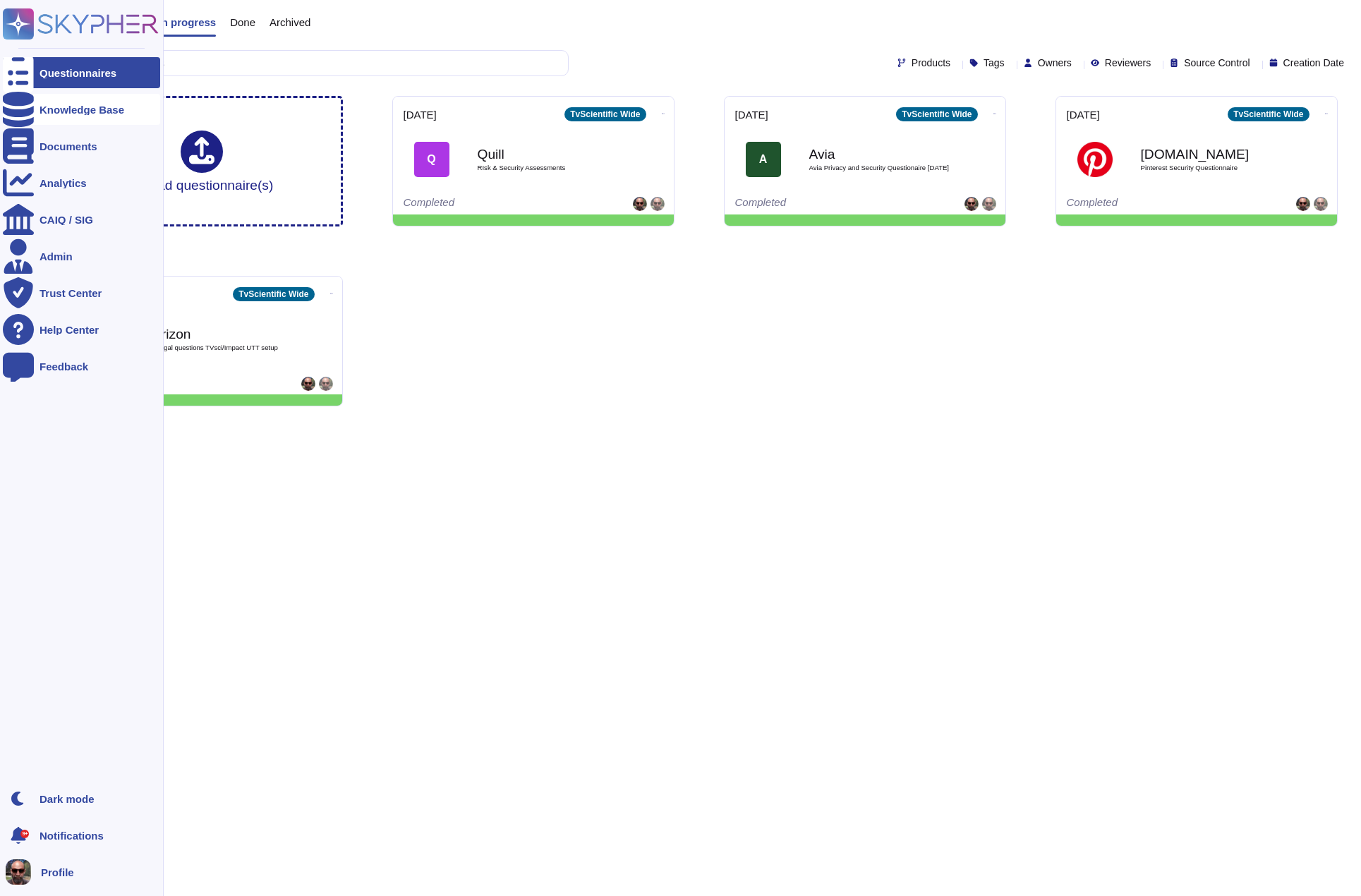
click at [26, 111] on div at bounding box center [18, 109] width 31 height 31
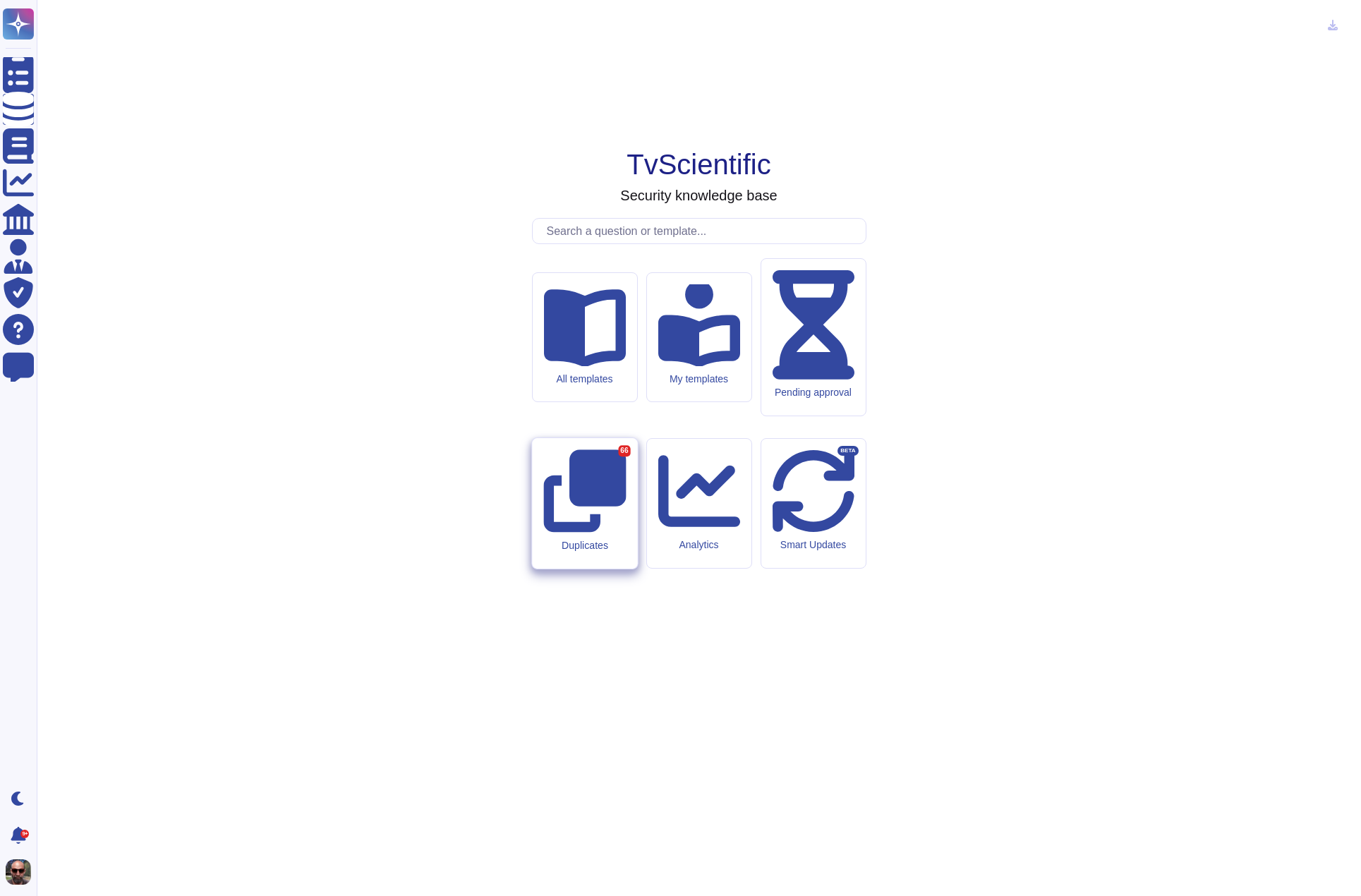
click at [603, 493] on div "Duplicates 66" at bounding box center [584, 503] width 105 height 131
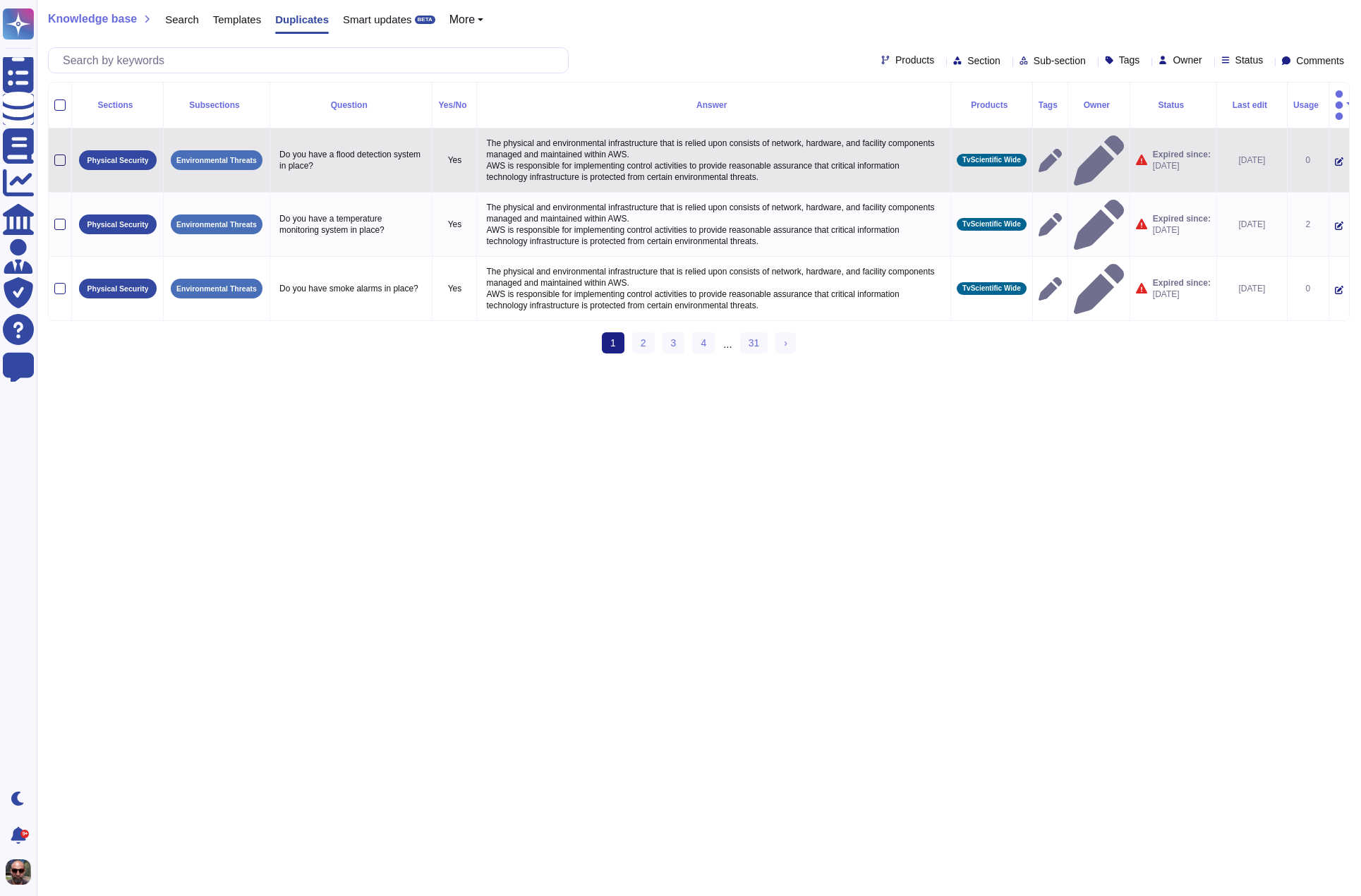
click at [58, 154] on div at bounding box center [60, 160] width 11 height 11
click at [0, 0] on input "checkbox" at bounding box center [0, 0] width 0 height 0
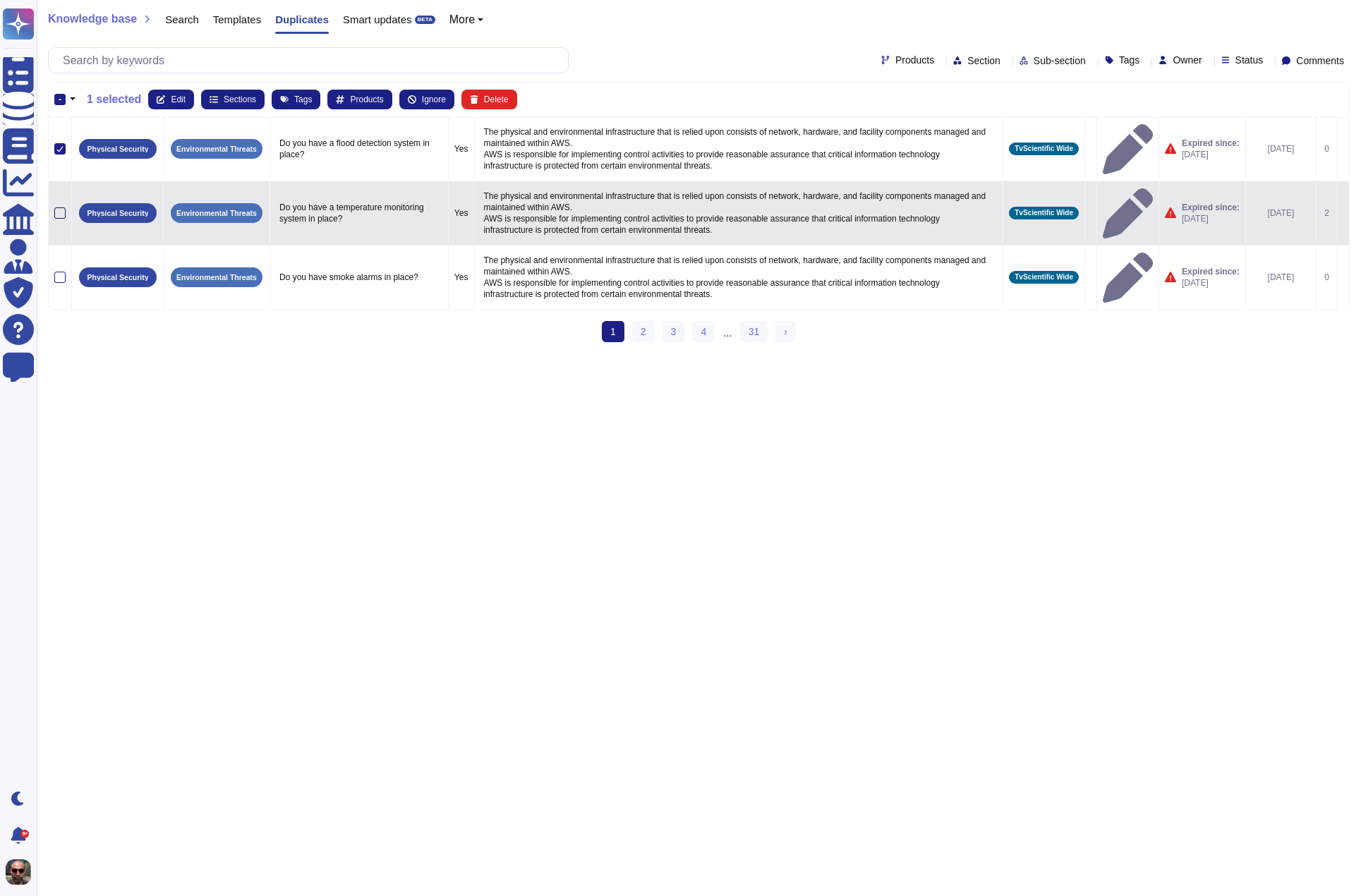
click at [61, 208] on div at bounding box center [60, 213] width 11 height 11
click at [0, 0] on input "checkbox" at bounding box center [0, 0] width 0 height 0
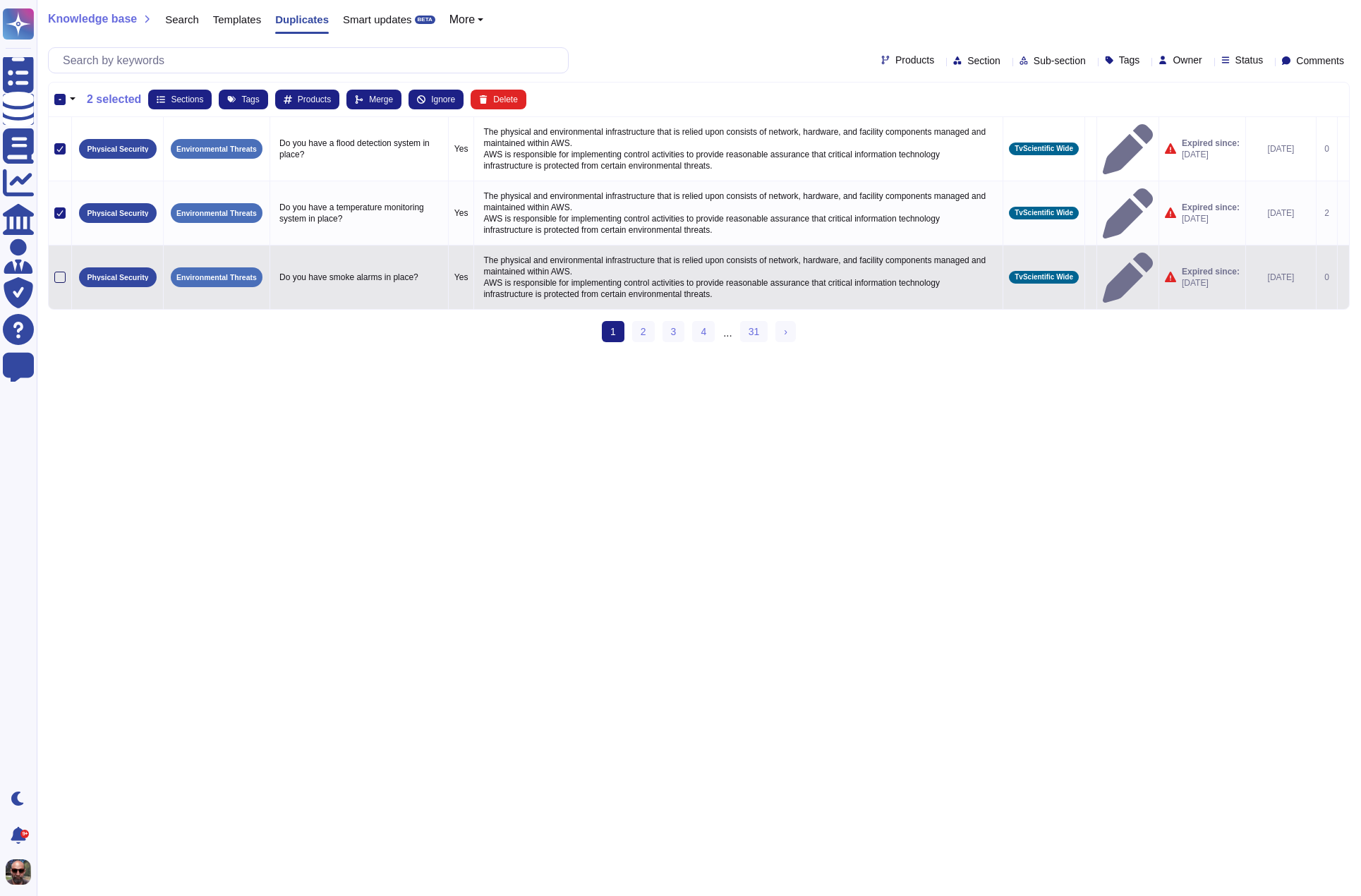
click at [63, 280] on div at bounding box center [60, 277] width 11 height 11
click at [0, 0] on input "checkbox" at bounding box center [0, 0] width 0 height 0
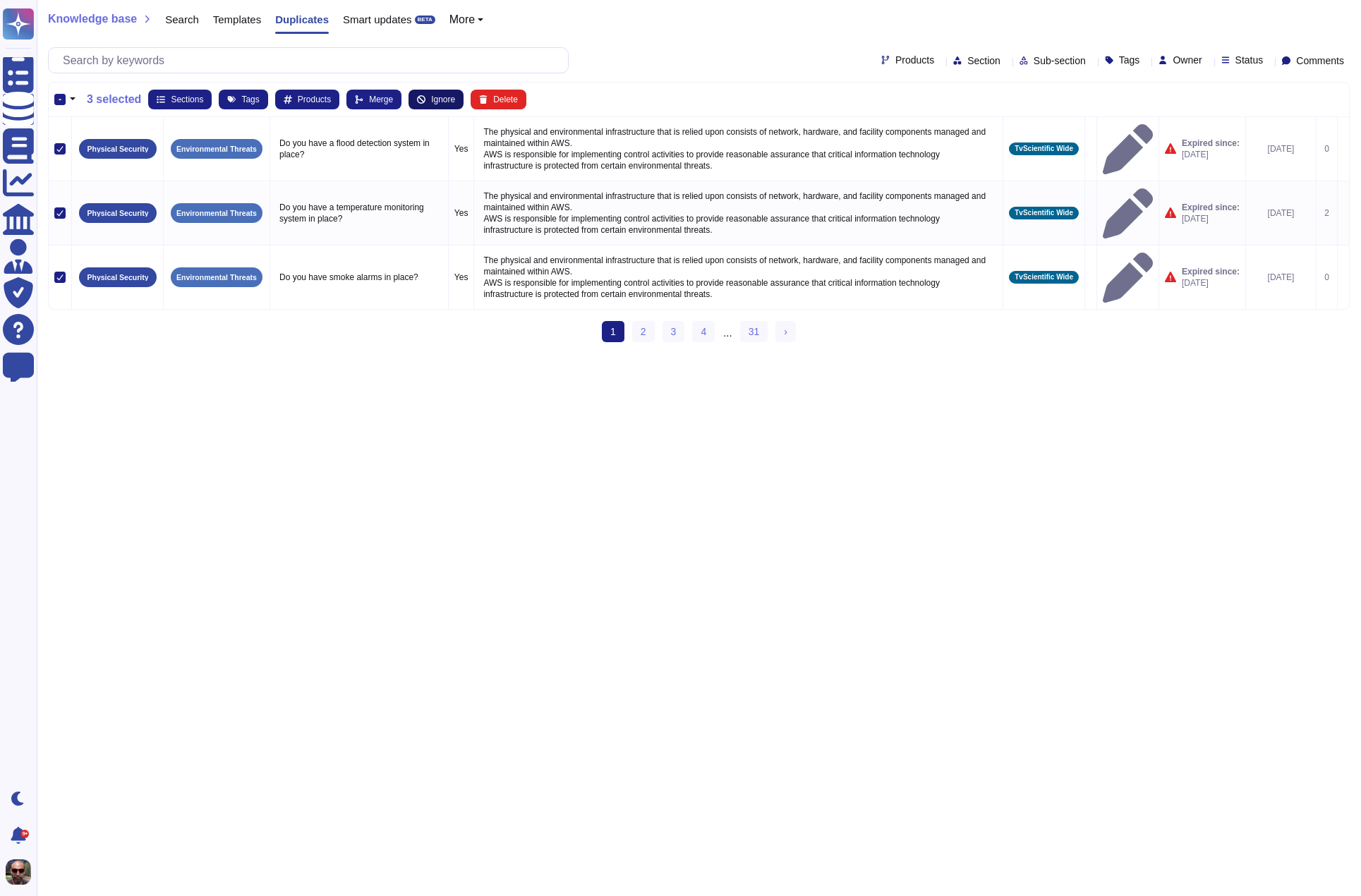
click at [440, 99] on button "Ignore" at bounding box center [436, 99] width 55 height 19
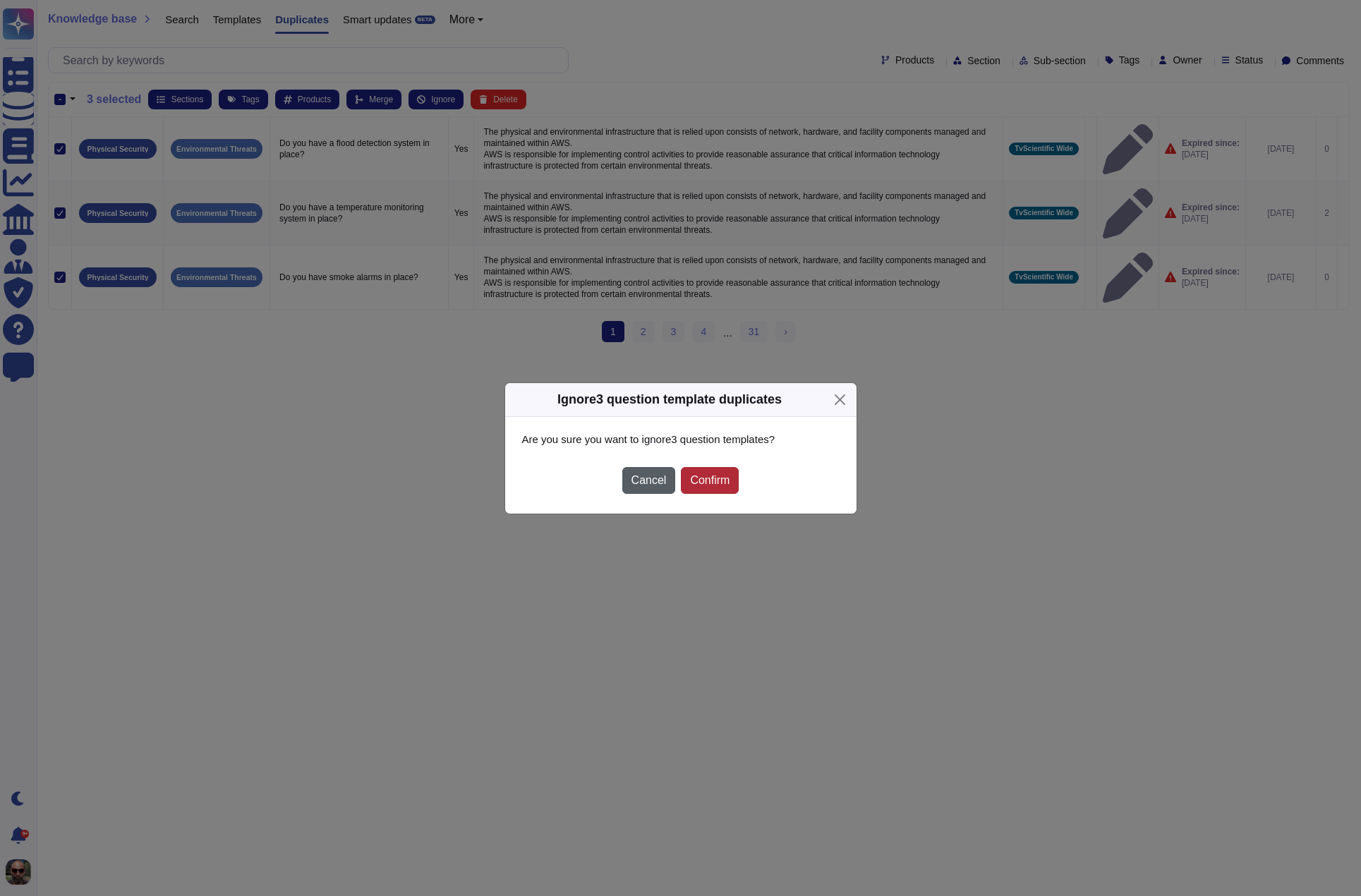
click at [646, 486] on button "Cancel" at bounding box center [649, 480] width 53 height 27
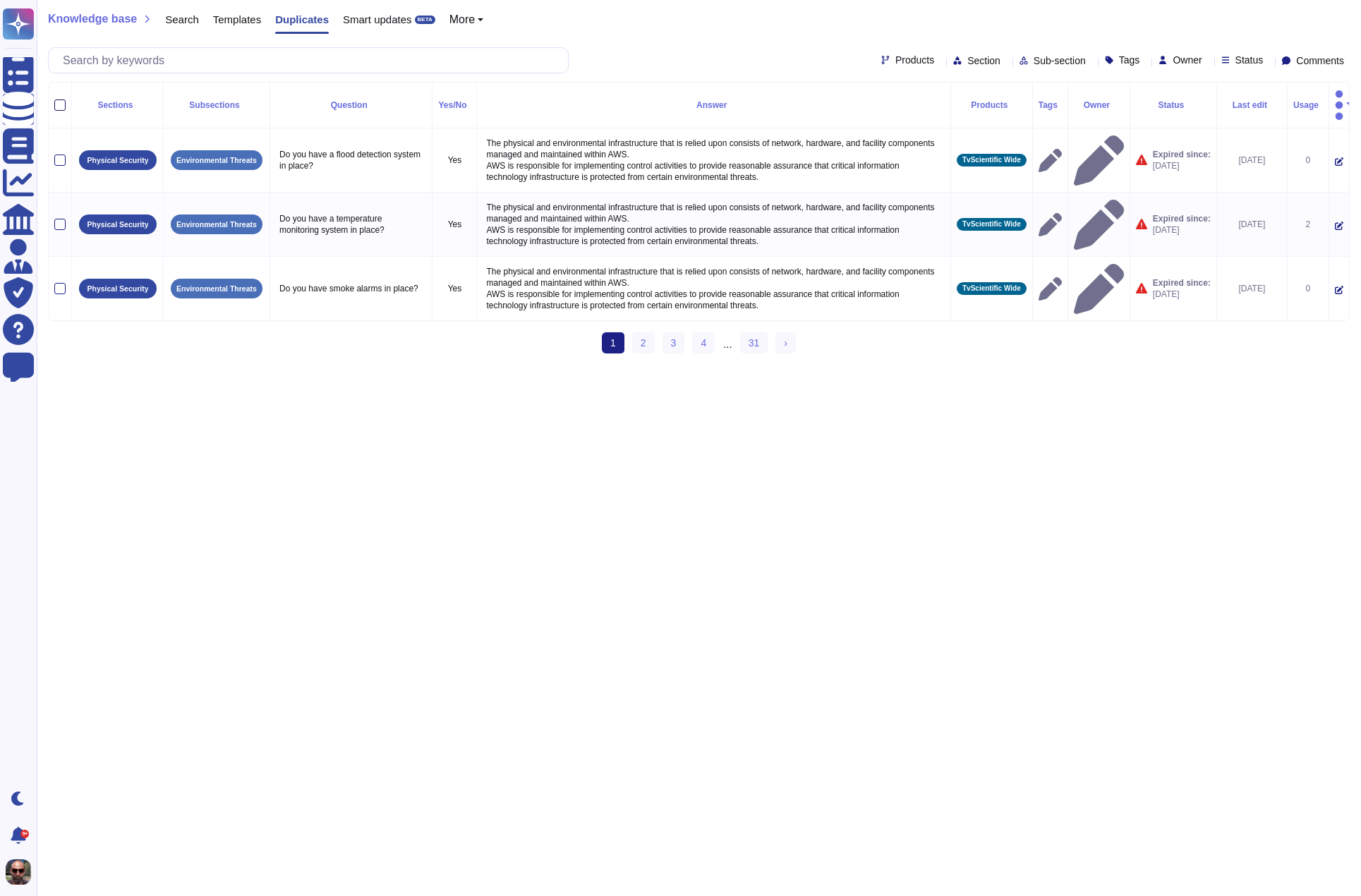
click at [60, 99] on div at bounding box center [60, 105] width 11 height 11
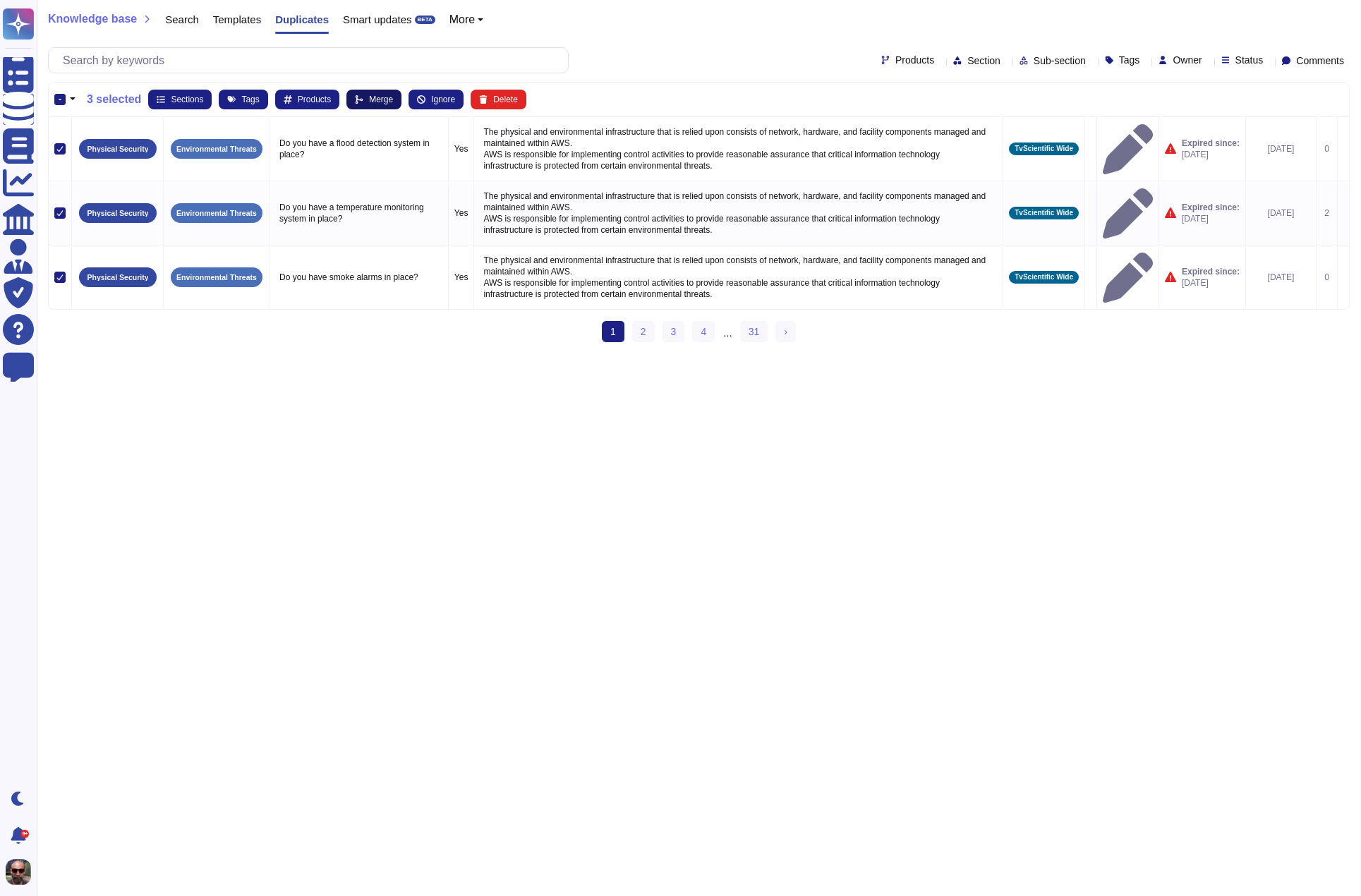
click at [376, 96] on button "Merge" at bounding box center [374, 99] width 55 height 19
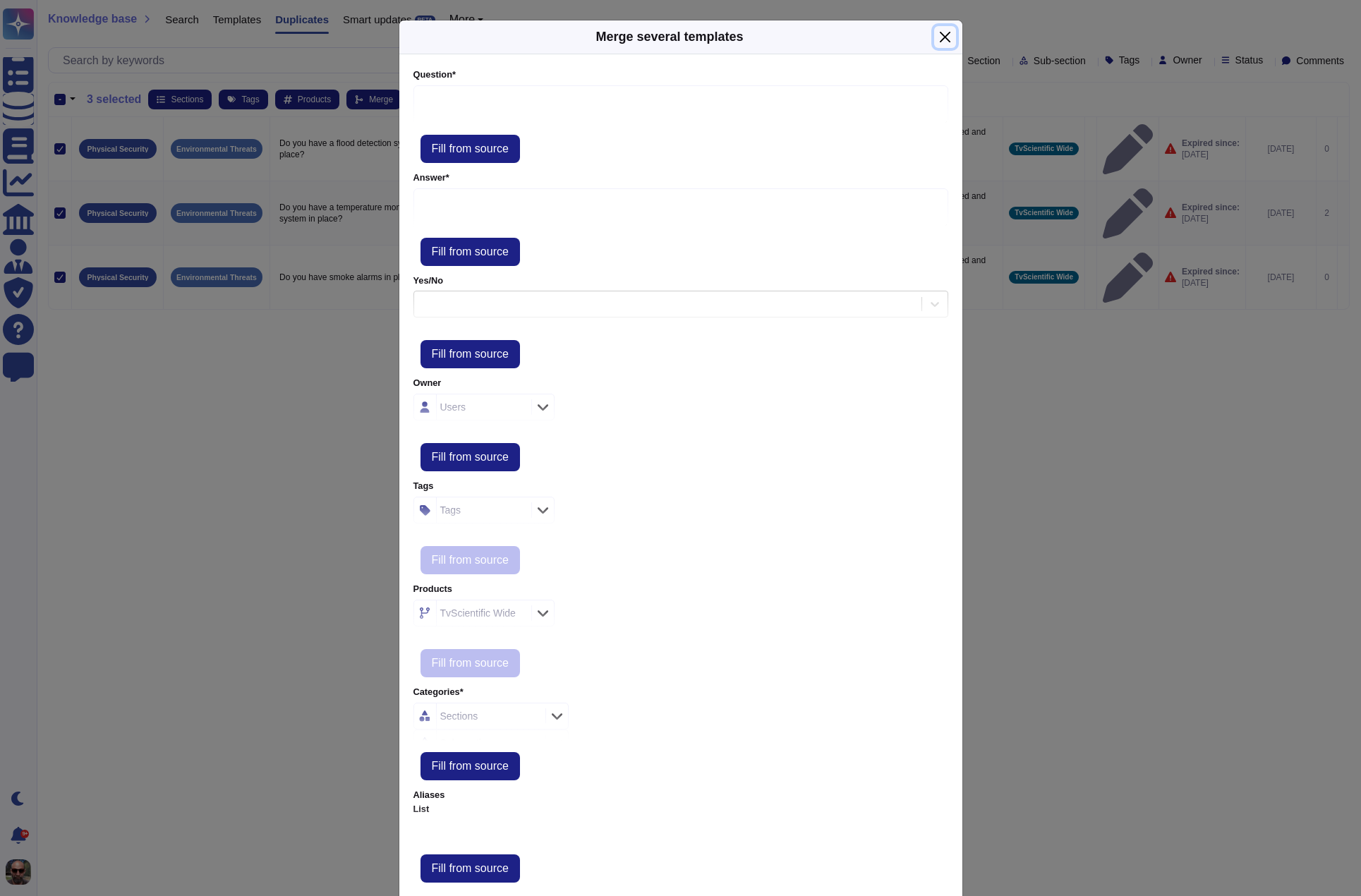
click at [934, 36] on button "Close" at bounding box center [945, 36] width 22 height 22
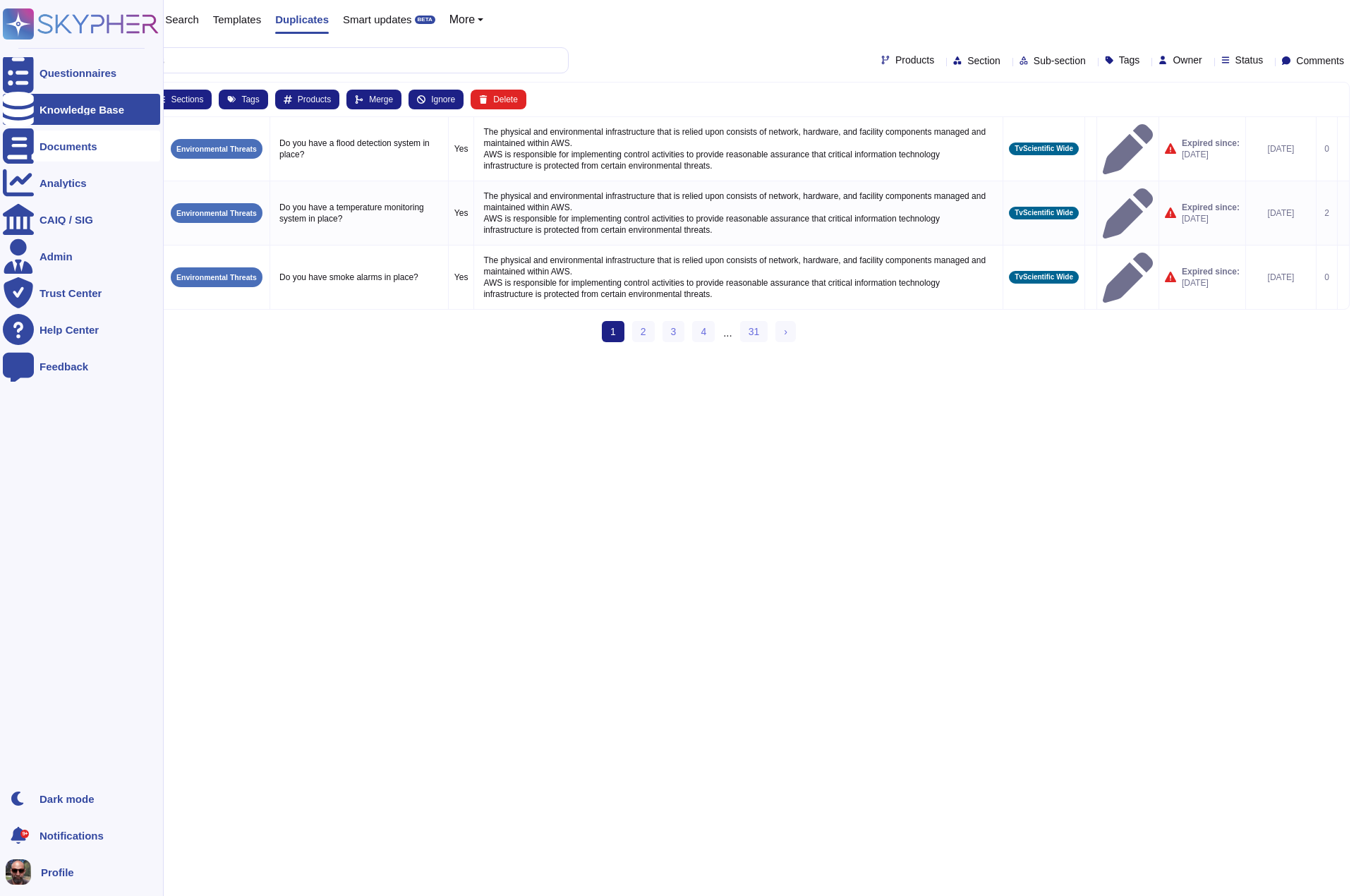
click at [26, 147] on div at bounding box center [18, 146] width 31 height 31
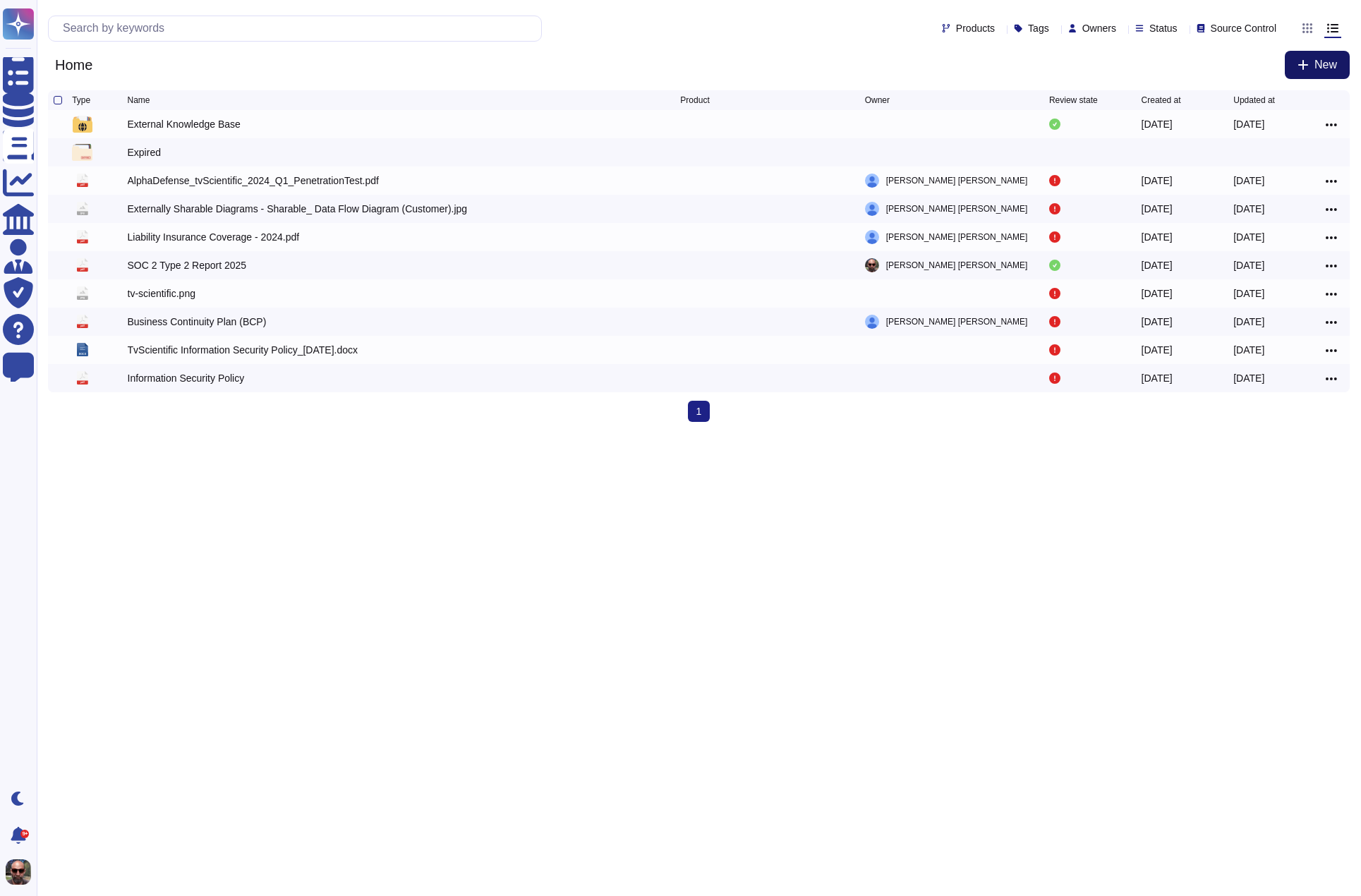
click at [1294, 71] on button "New" at bounding box center [1317, 65] width 65 height 28
click at [1285, 142] on div "File from Google Drive" at bounding box center [1287, 161] width 124 height 64
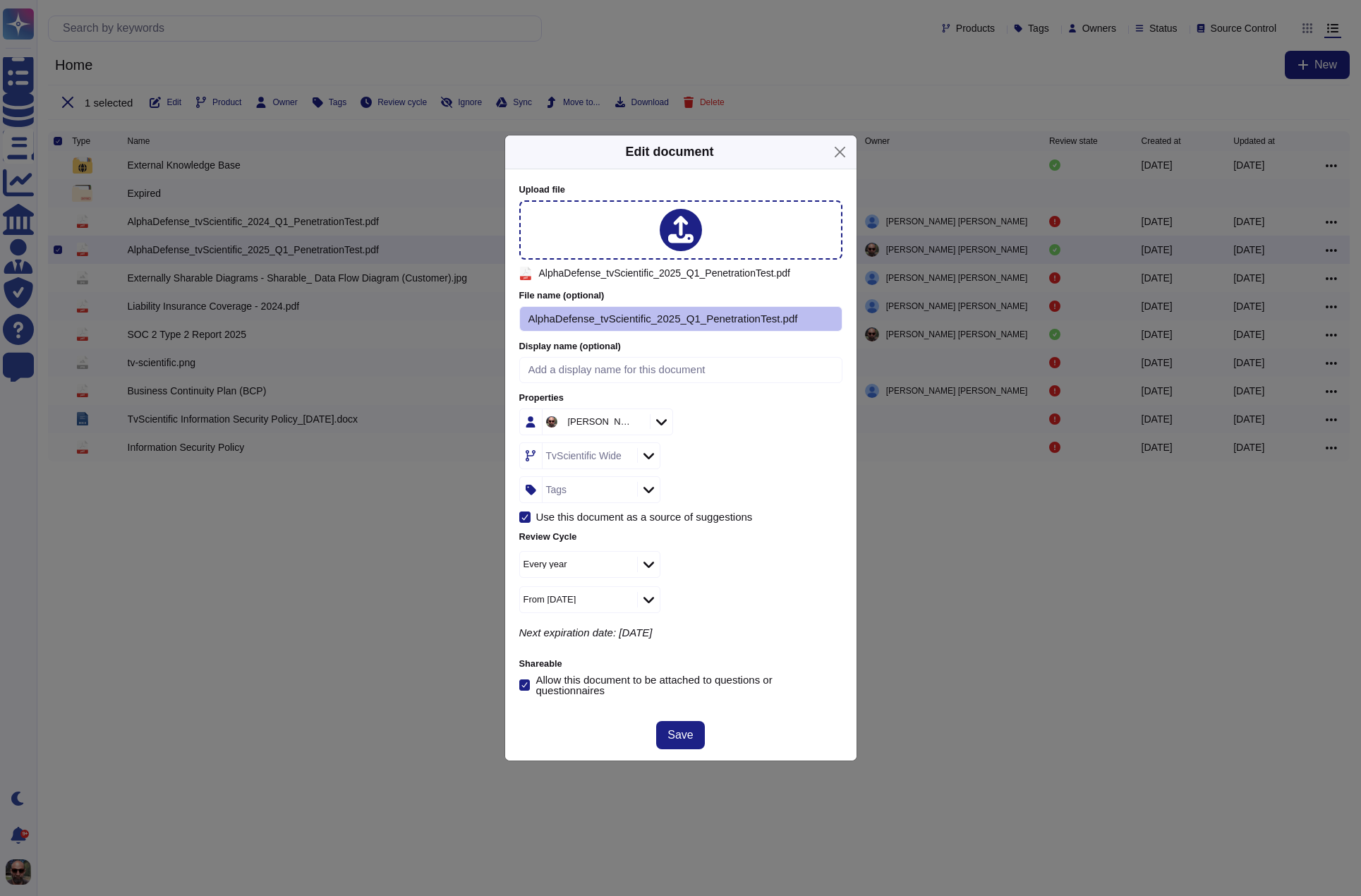
click at [643, 489] on icon at bounding box center [648, 489] width 11 height 14
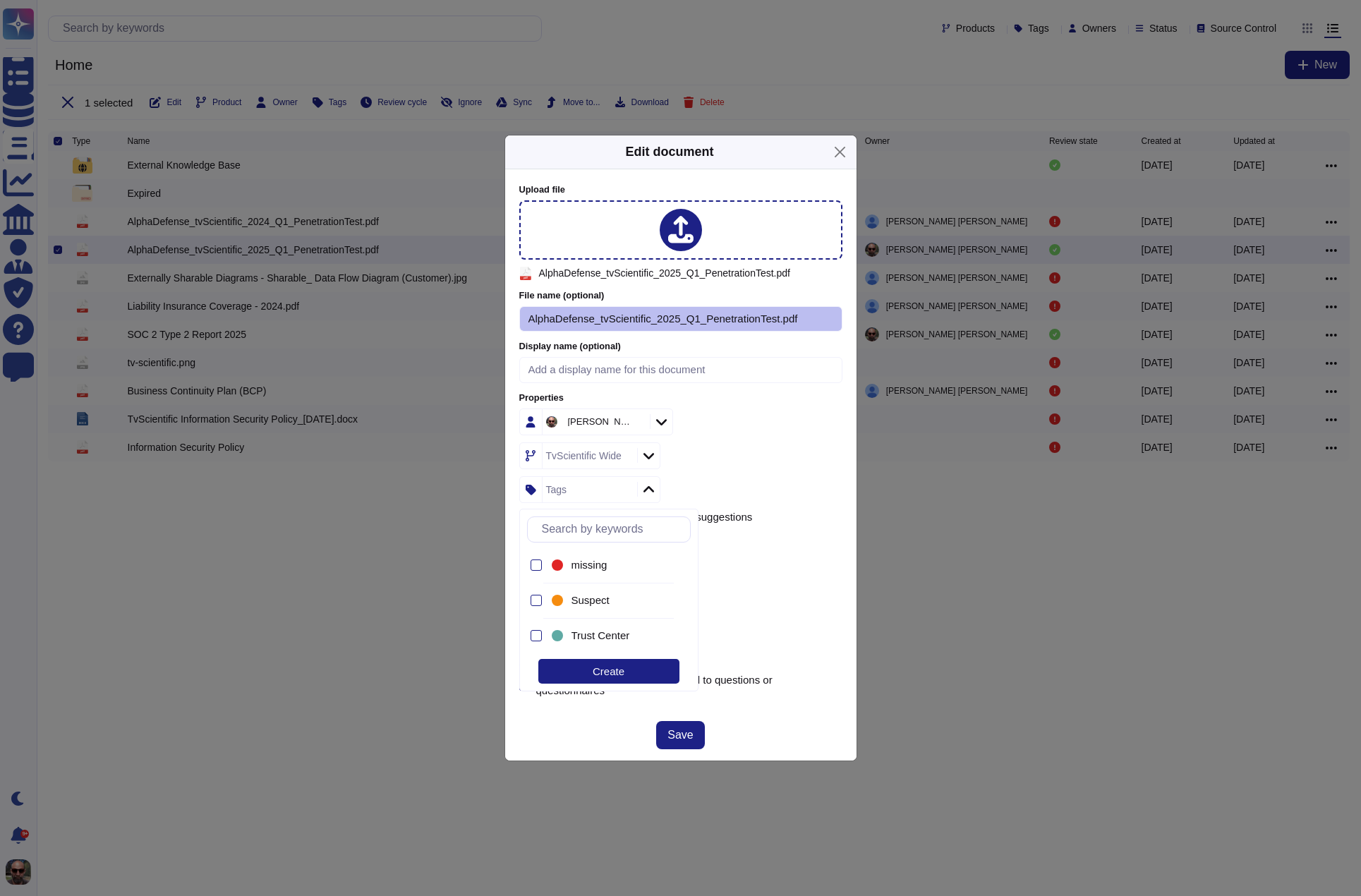
click at [643, 489] on icon at bounding box center [648, 489] width 11 height 14
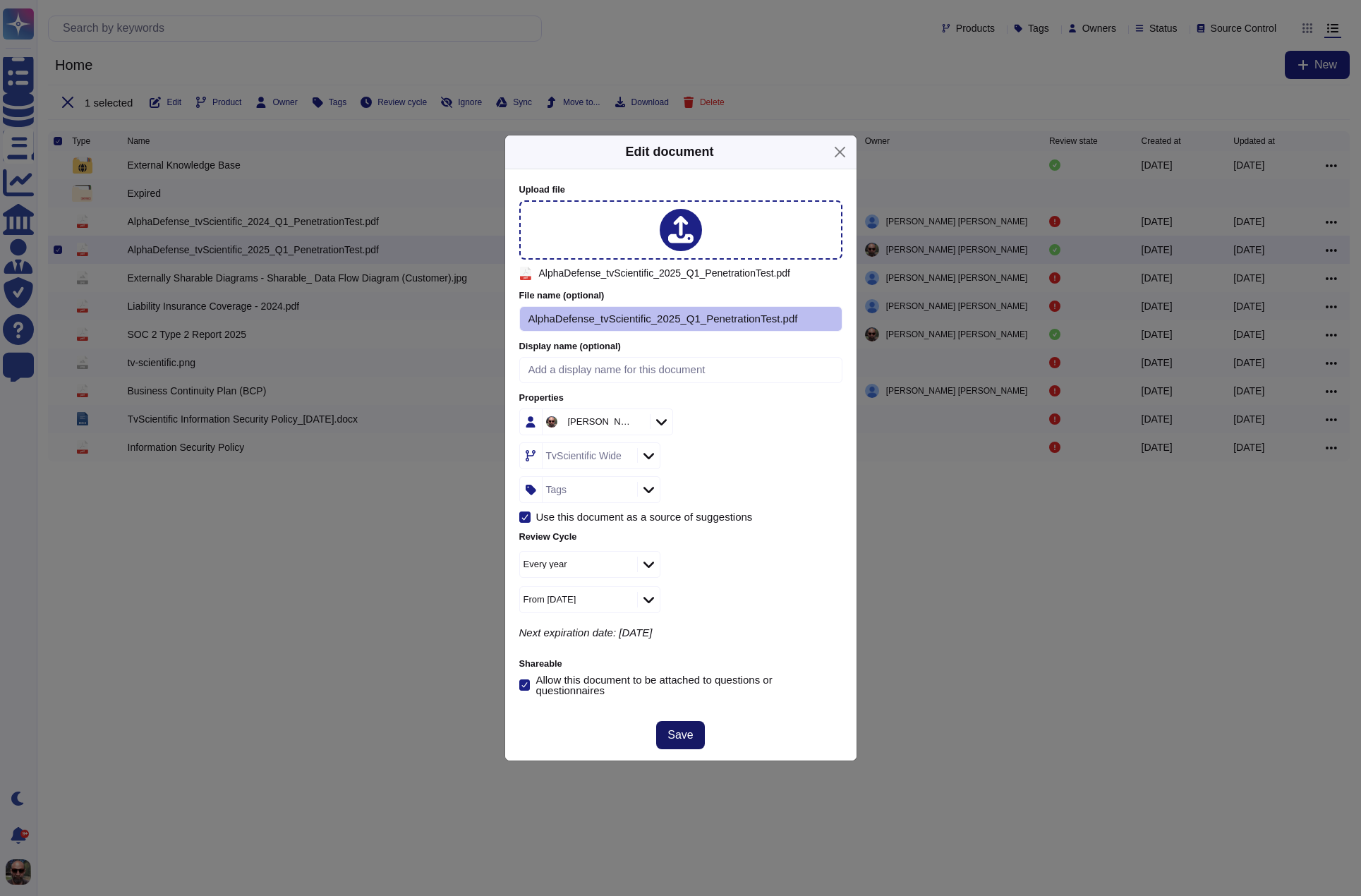
click at [689, 723] on button "Save" at bounding box center [680, 734] width 48 height 28
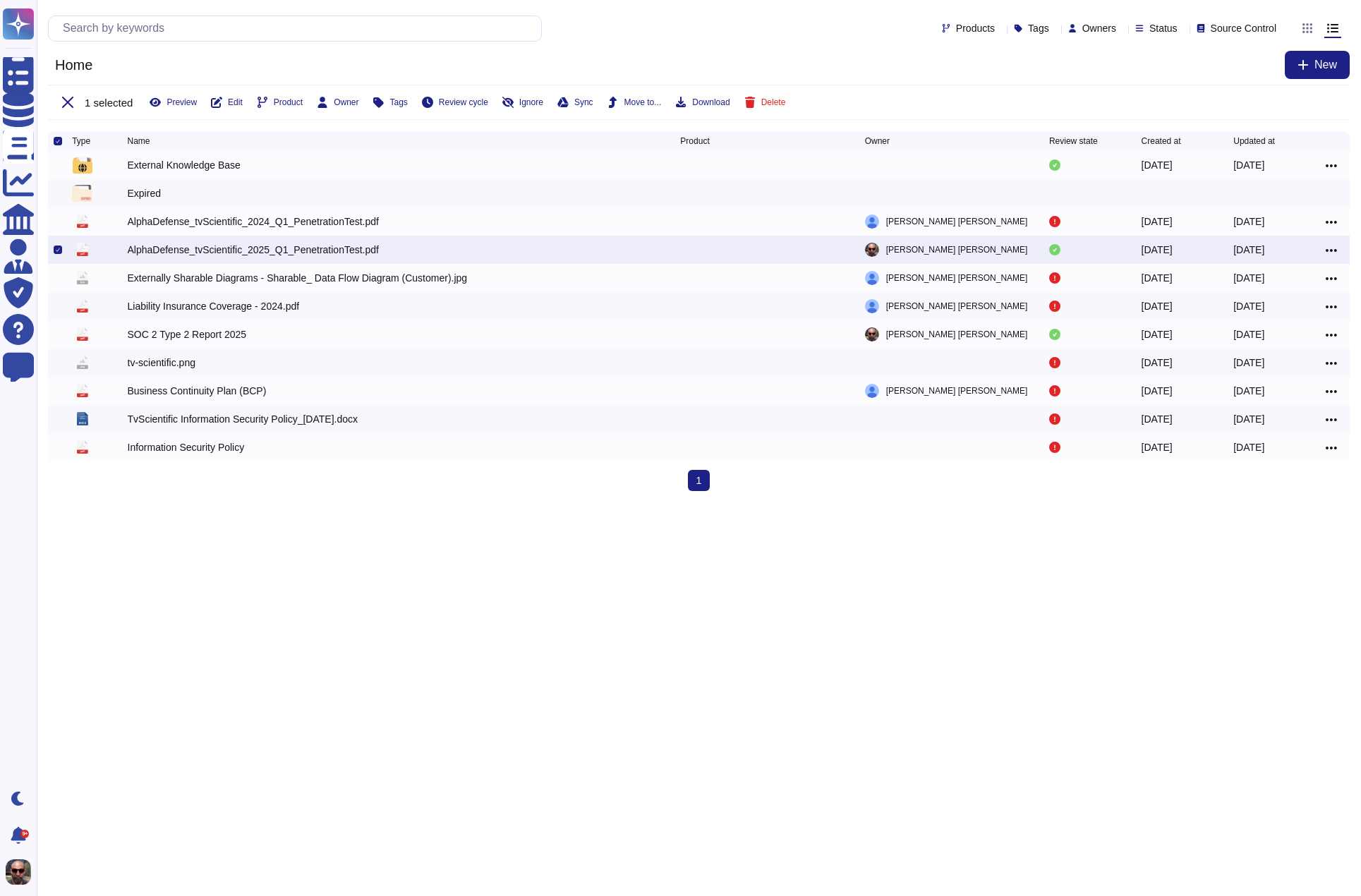
click at [1121, 78] on div "Home New" at bounding box center [698, 65] width 1302 height 28
